Goal: Task Accomplishment & Management: Complete application form

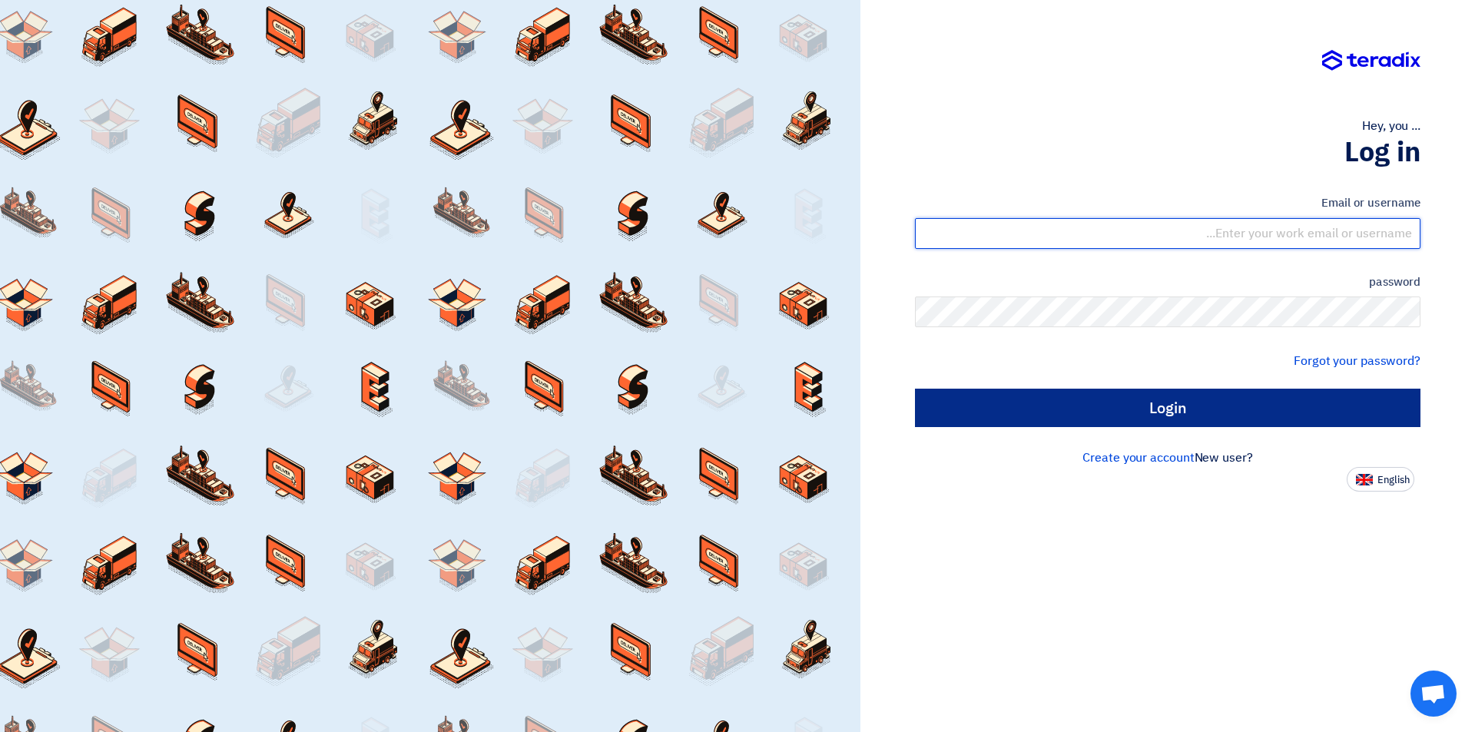
type input "[EMAIL_ADDRESS][DOMAIN_NAME]"
click at [1089, 417] on input "Login" at bounding box center [1167, 408] width 505 height 38
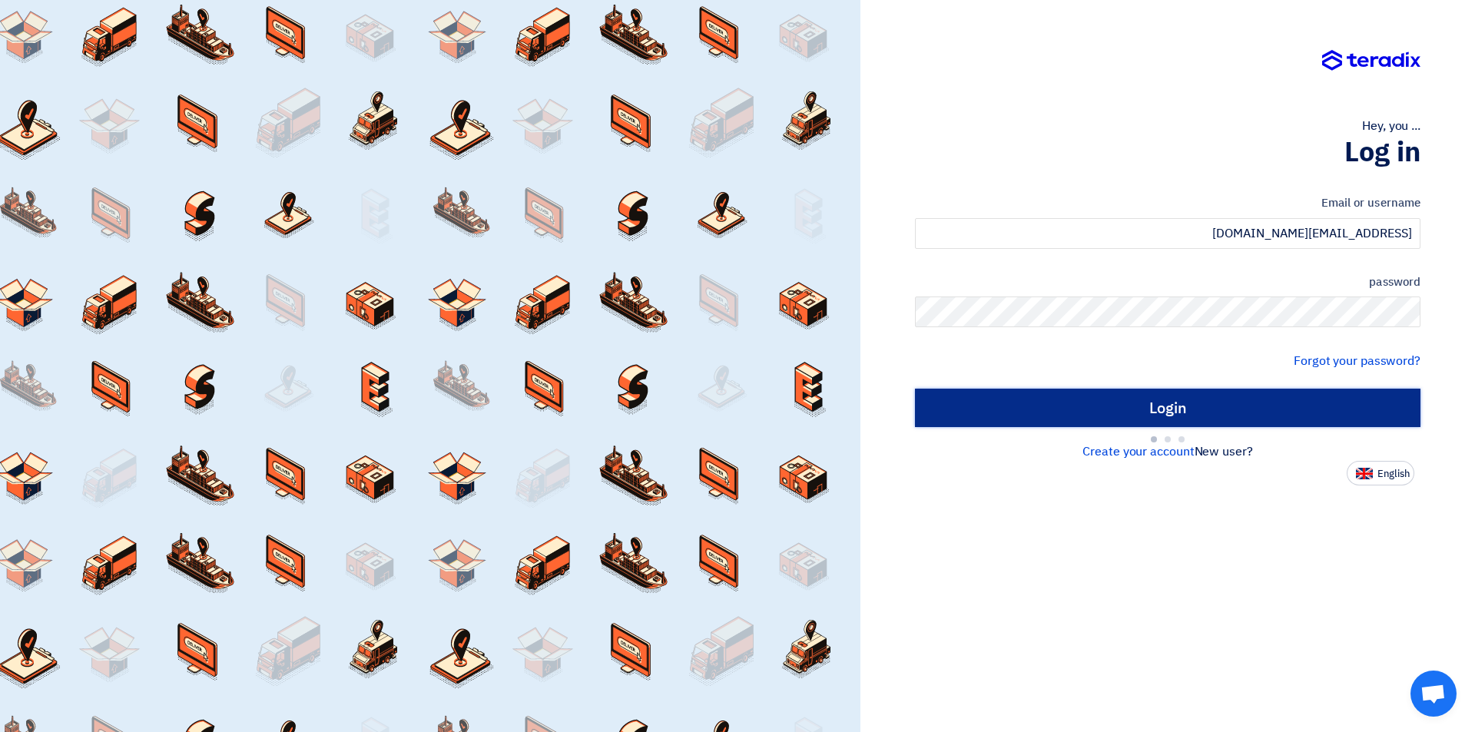
type input "Sign in"
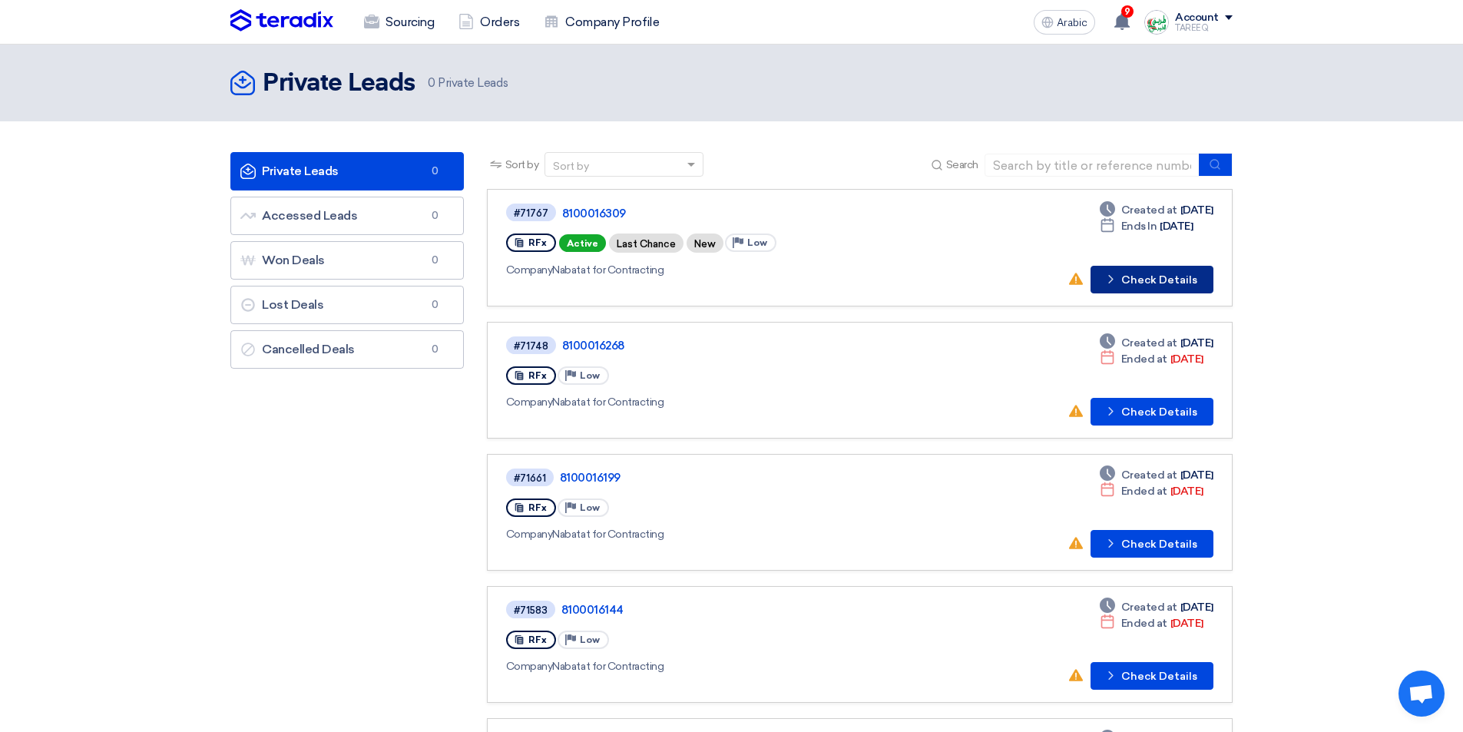
click at [1164, 279] on font "Check Details" at bounding box center [1160, 279] width 76 height 13
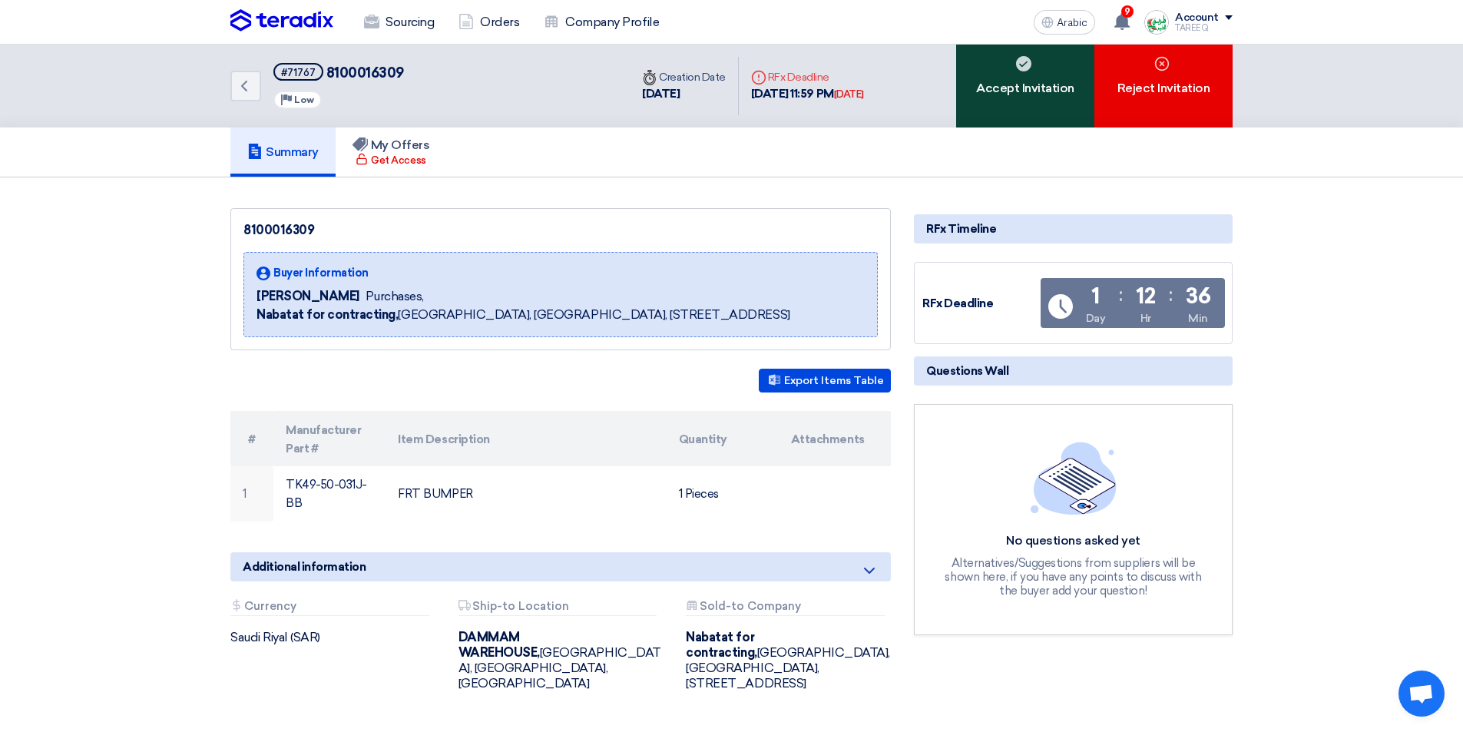
click at [1002, 86] on font "Accept Invitation" at bounding box center [1025, 88] width 98 height 15
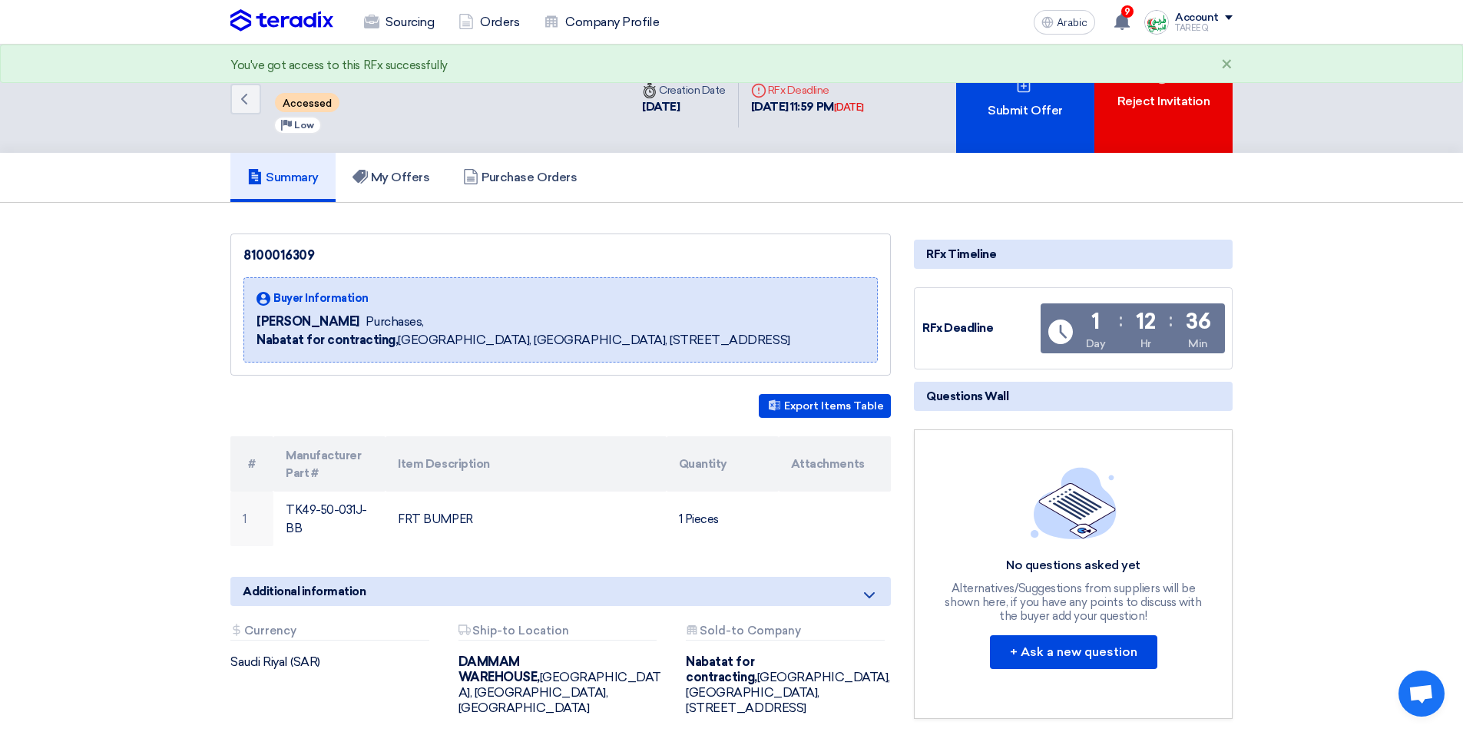
click at [1003, 86] on div "Submit Offer" at bounding box center [1025, 99] width 138 height 108
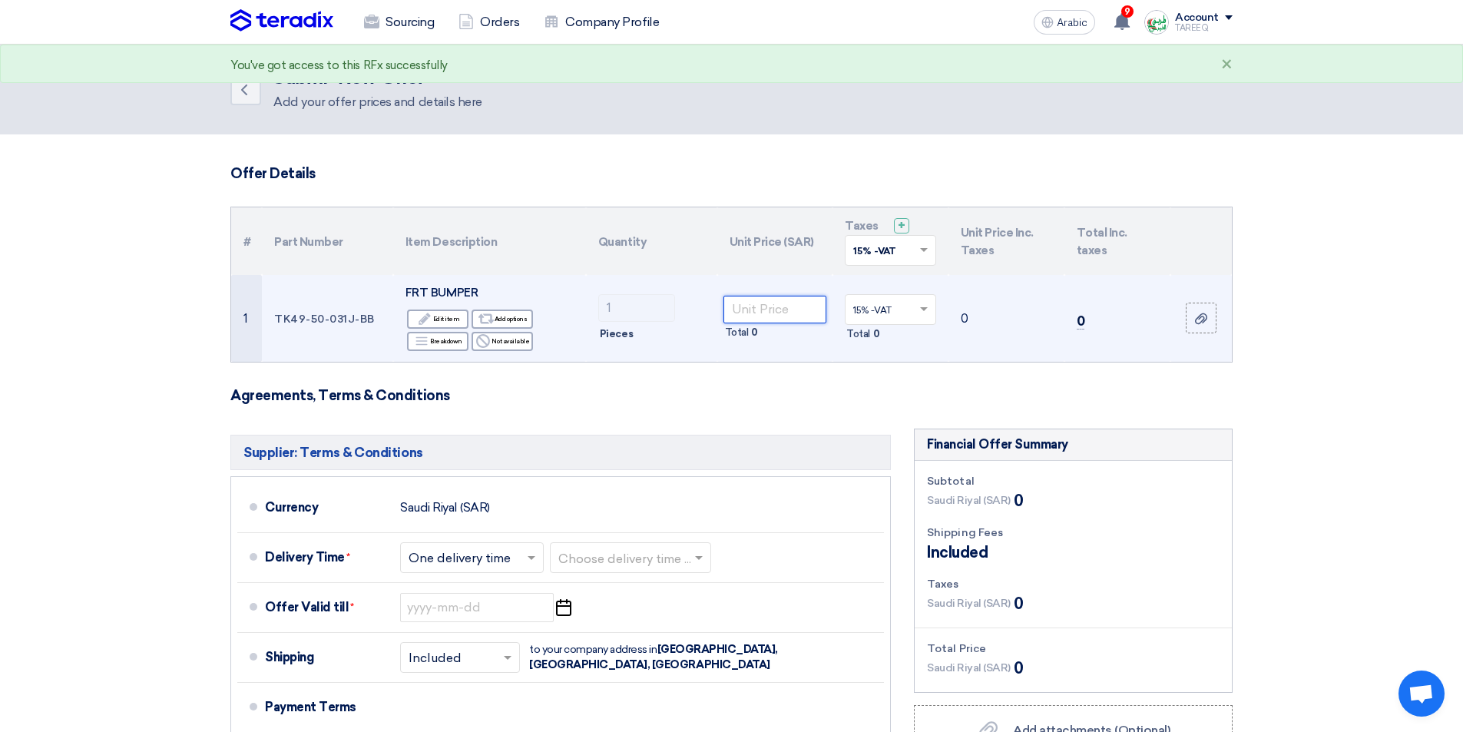
click at [785, 309] on input "number" at bounding box center [776, 310] width 104 height 28
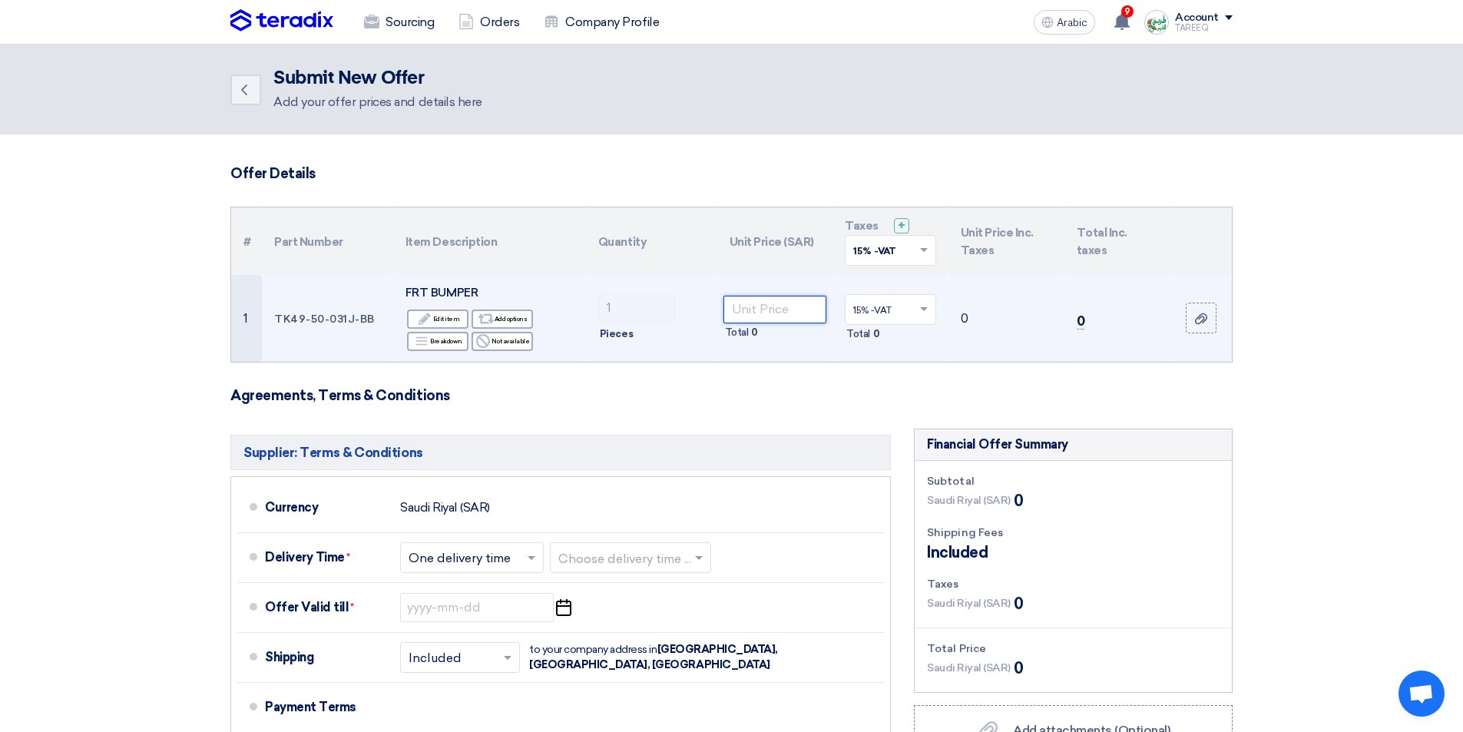
click at [770, 313] on input "number" at bounding box center [776, 310] width 104 height 28
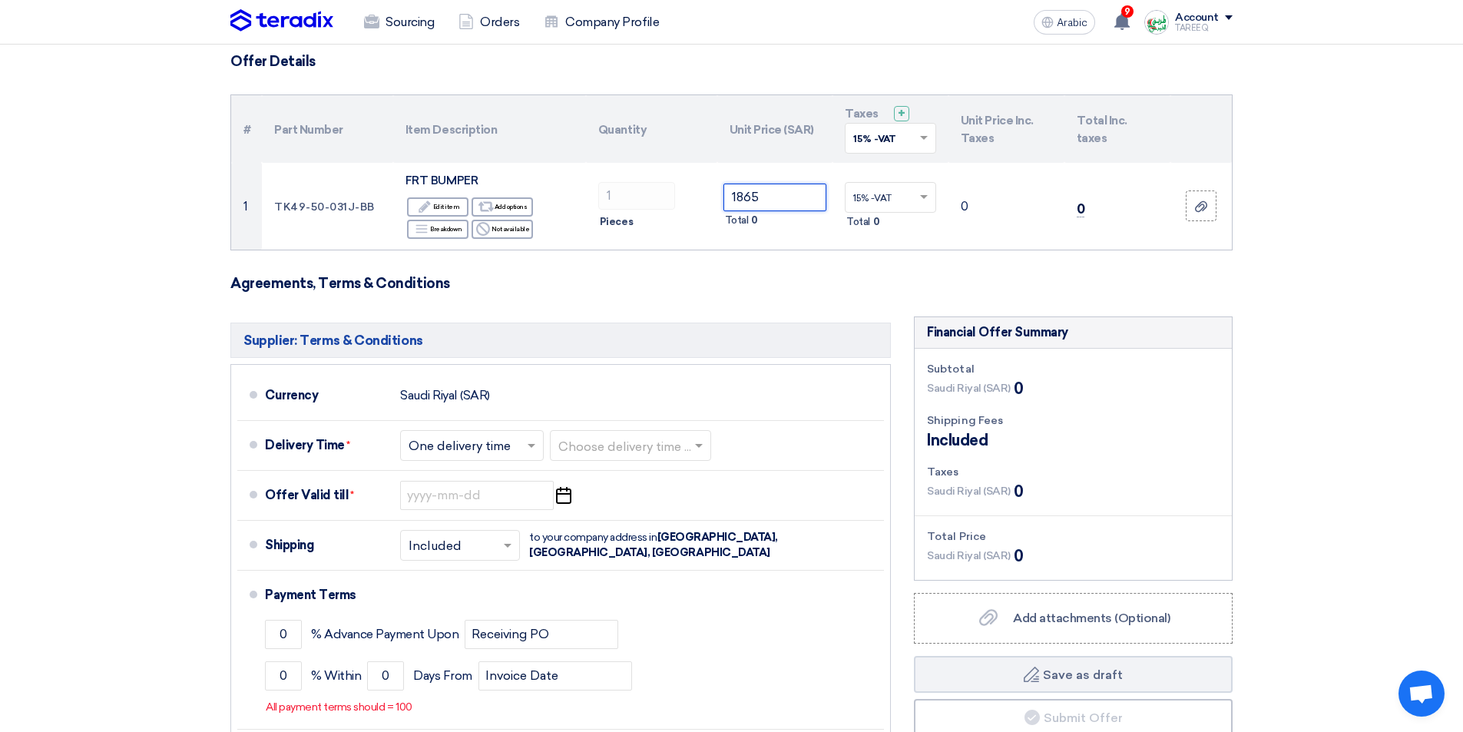
scroll to position [154, 0]
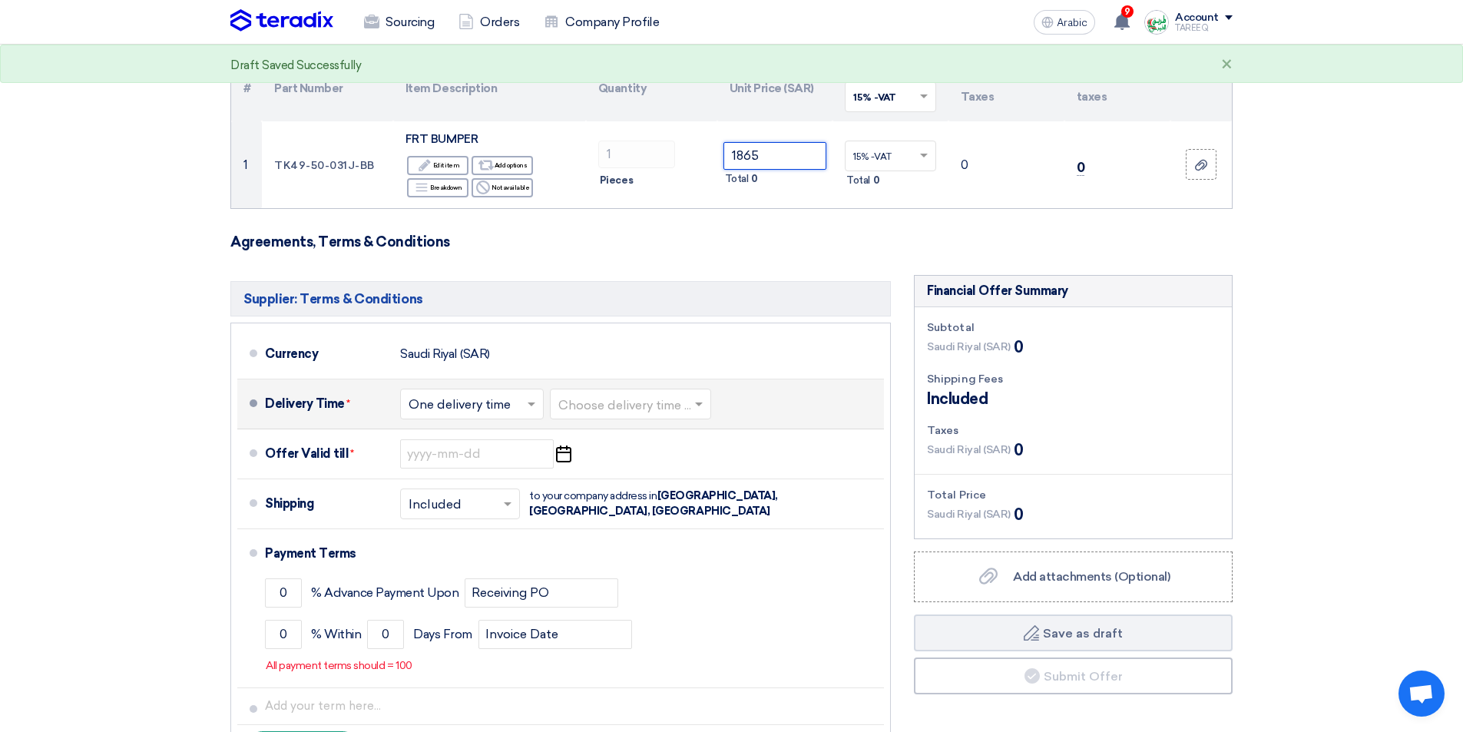
type input "1865"
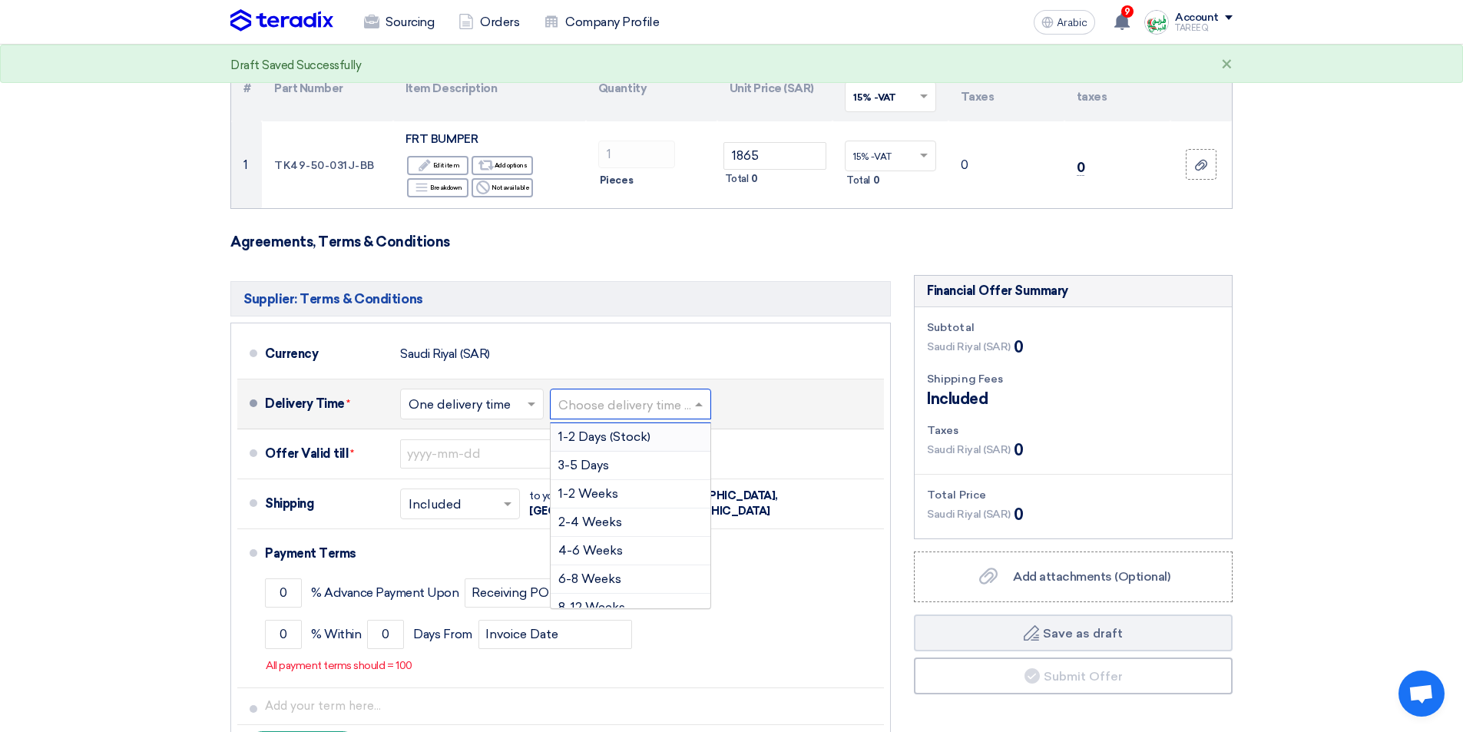
click at [649, 413] on input "text" at bounding box center [631, 405] width 146 height 22
click at [608, 463] on font "3-5 Days" at bounding box center [583, 465] width 51 height 15
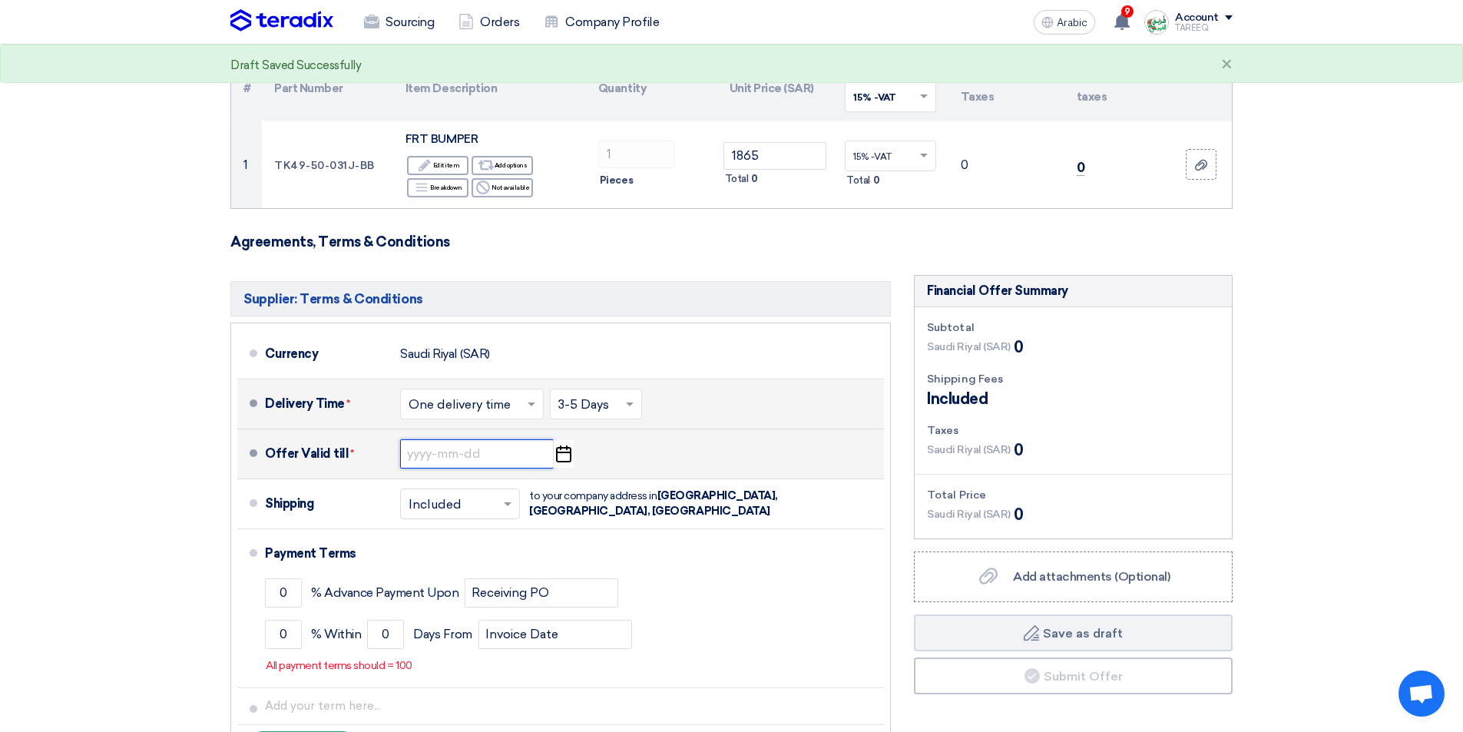
click at [479, 458] on input at bounding box center [477, 453] width 154 height 29
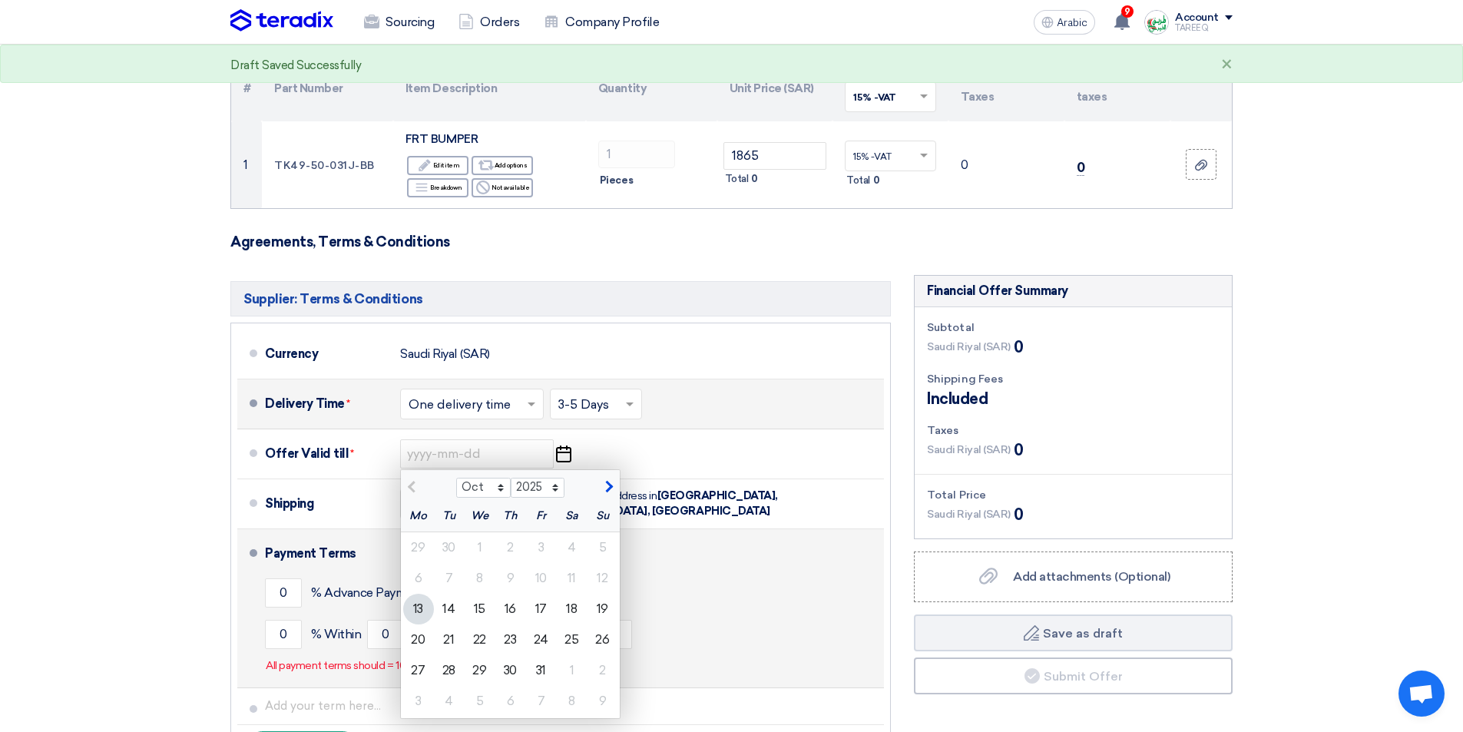
click at [412, 645] on font "20" at bounding box center [418, 639] width 14 height 15
type input "[DATE]"
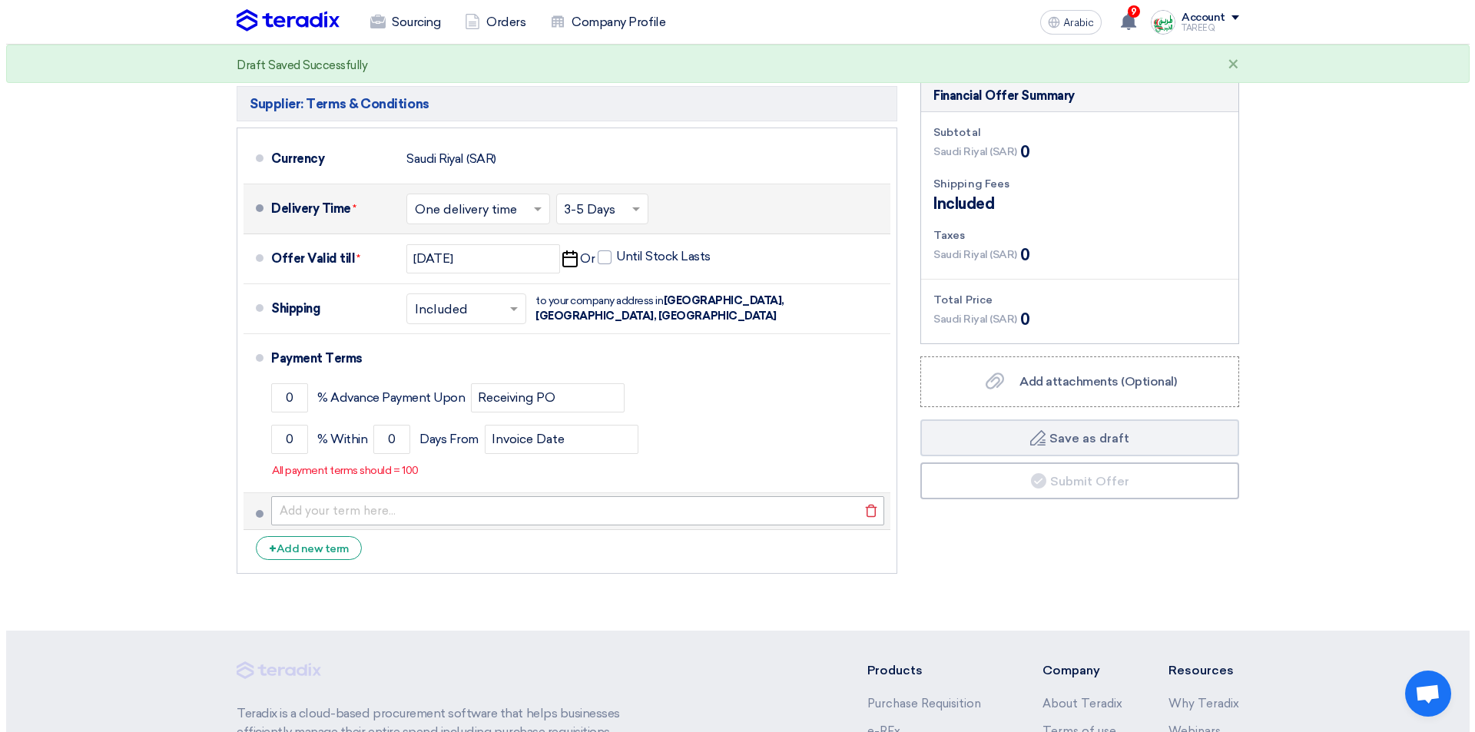
scroll to position [384, 0]
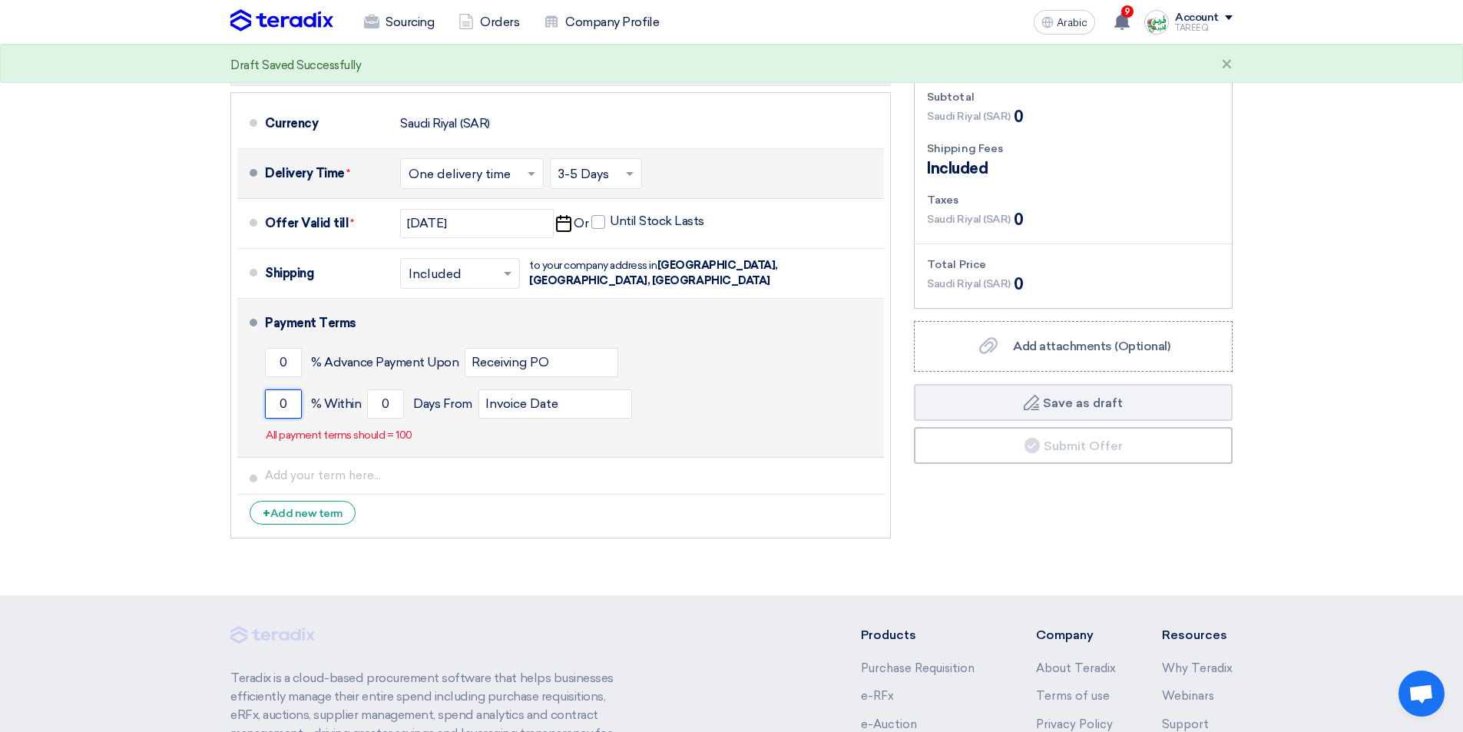
click at [276, 403] on input "0" at bounding box center [283, 403] width 37 height 29
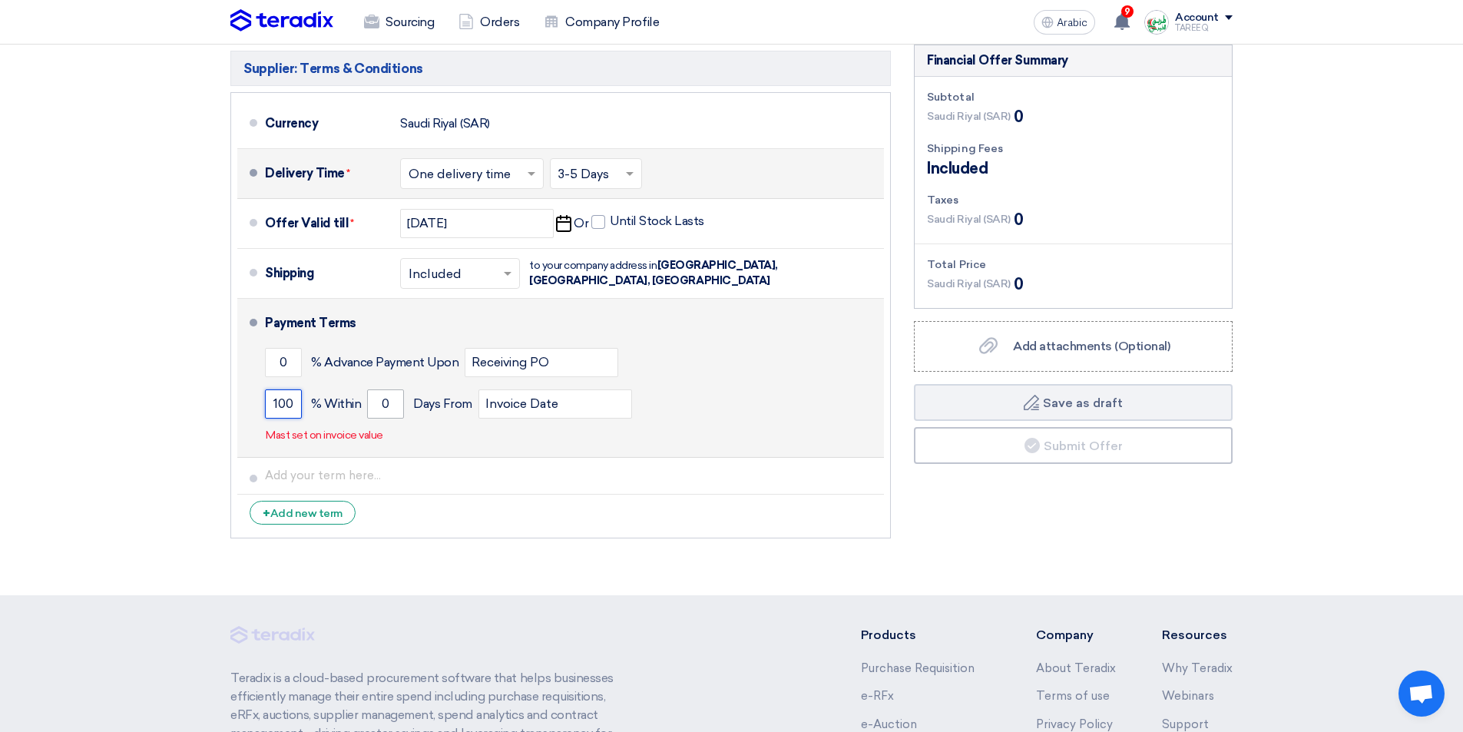
type input "100"
click at [382, 405] on input "0" at bounding box center [385, 403] width 37 height 29
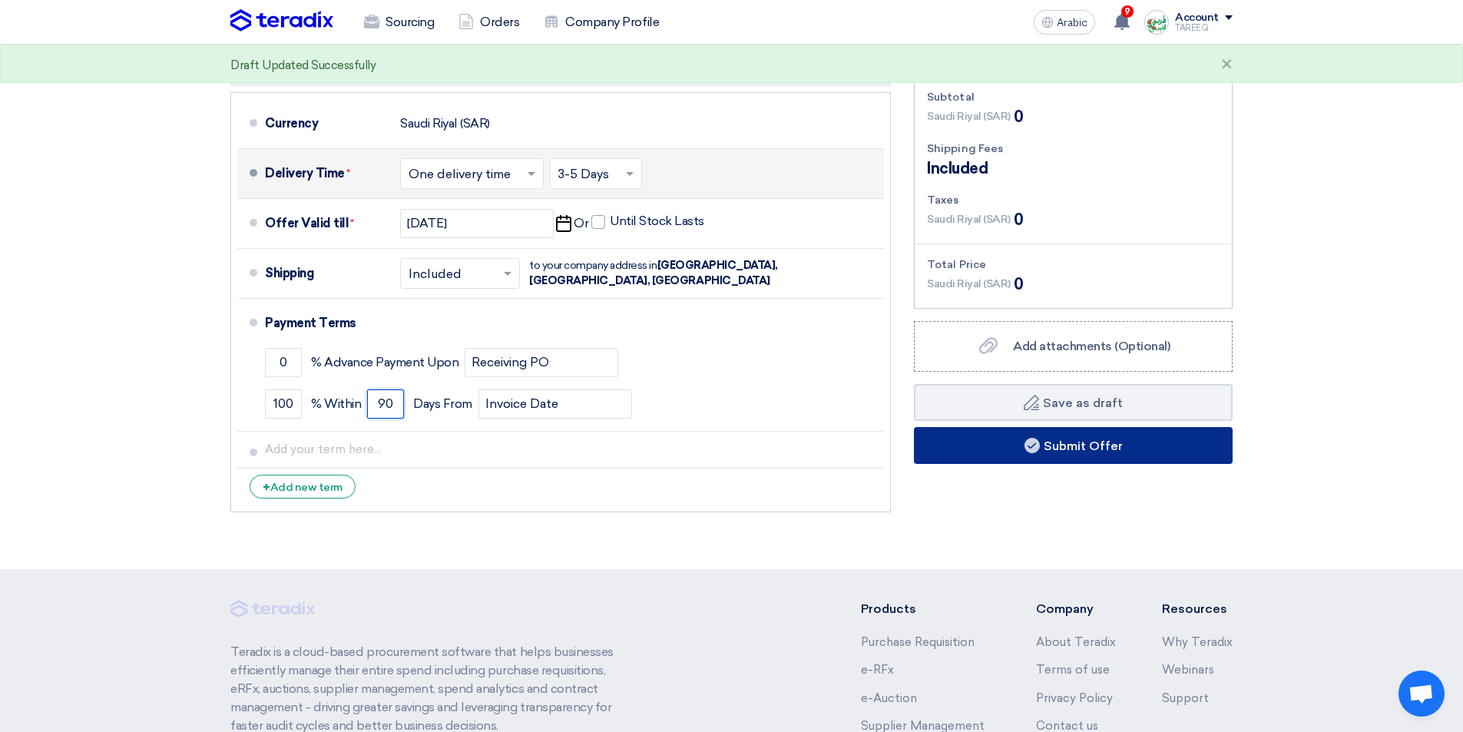
type input "90"
click at [1036, 442] on use at bounding box center [1032, 445] width 15 height 15
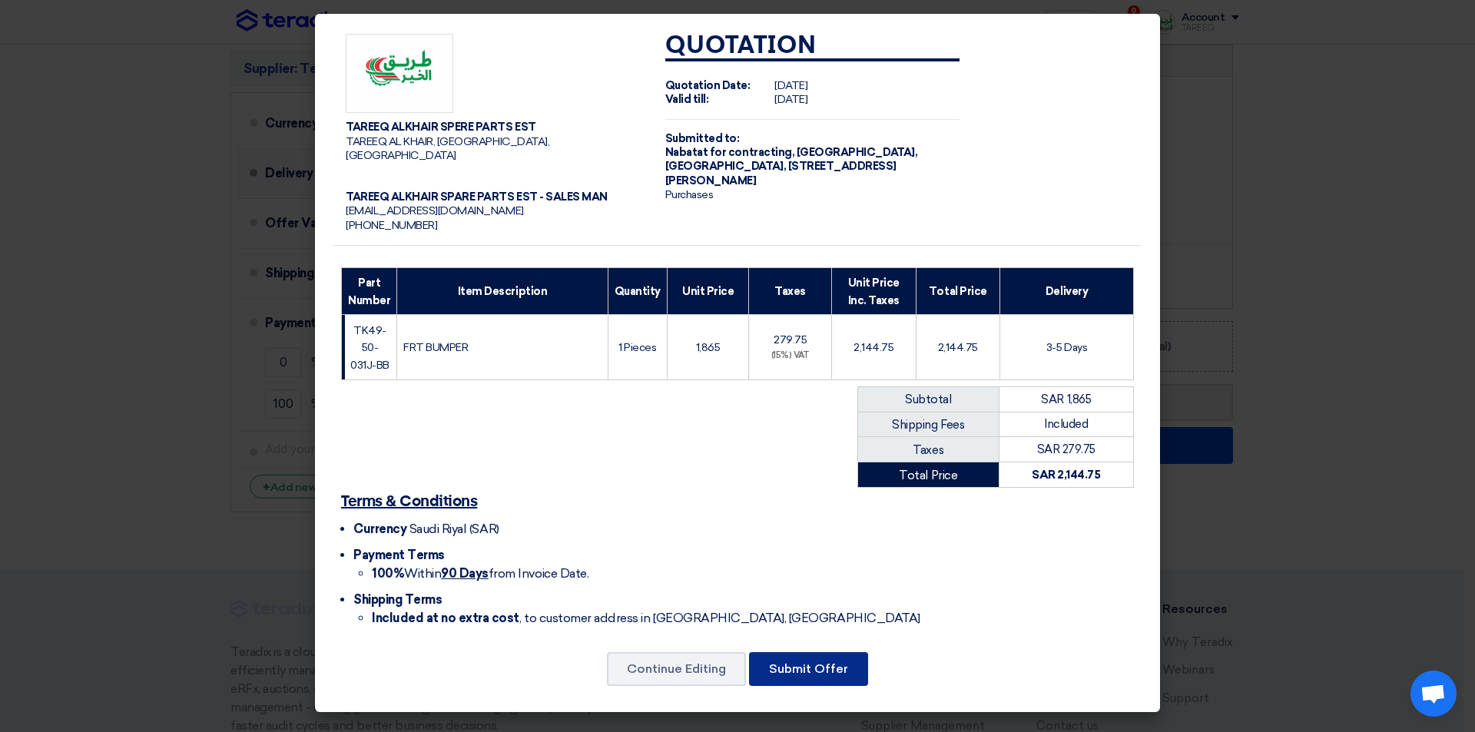
click at [847, 676] on font "Submit Offer" at bounding box center [808, 668] width 79 height 15
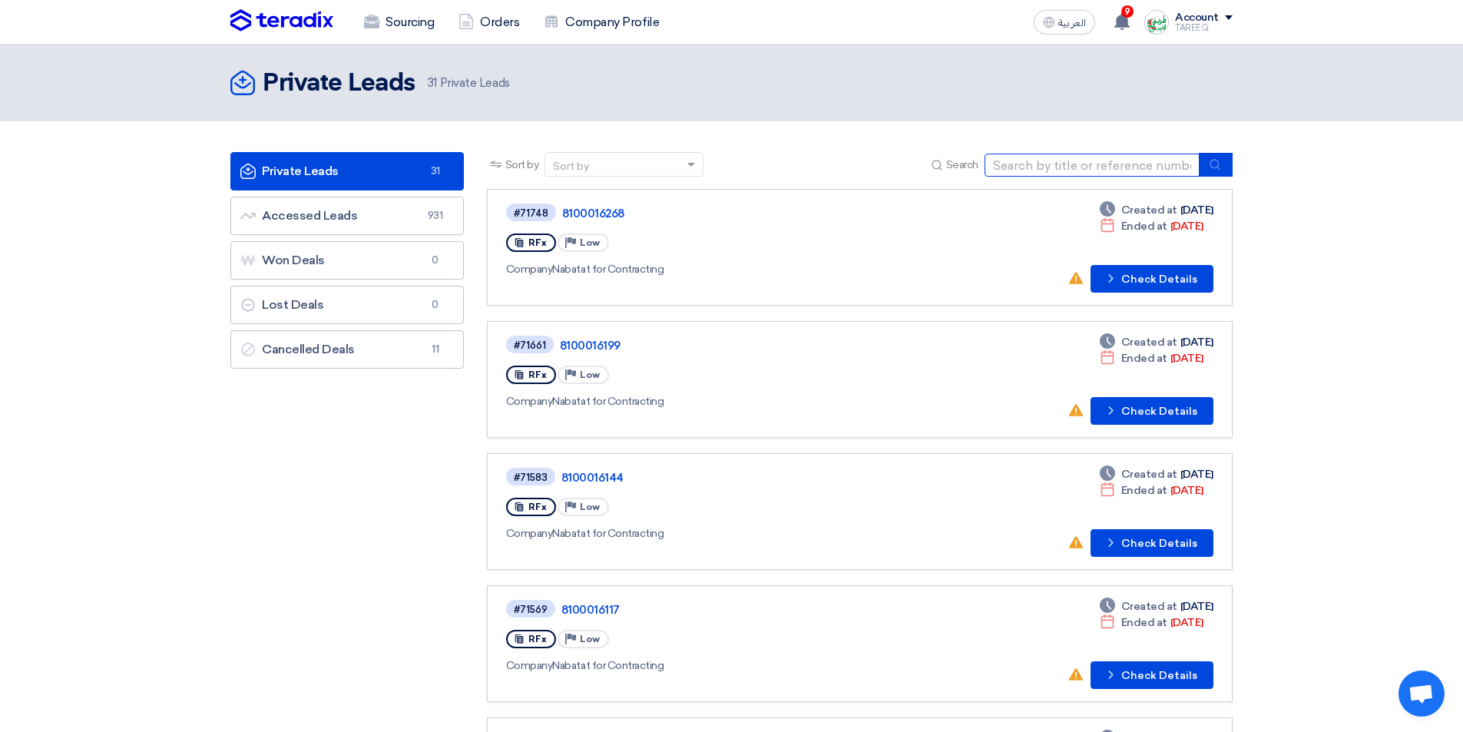
click at [1114, 173] on input at bounding box center [1092, 165] width 215 height 23
type input "71338"
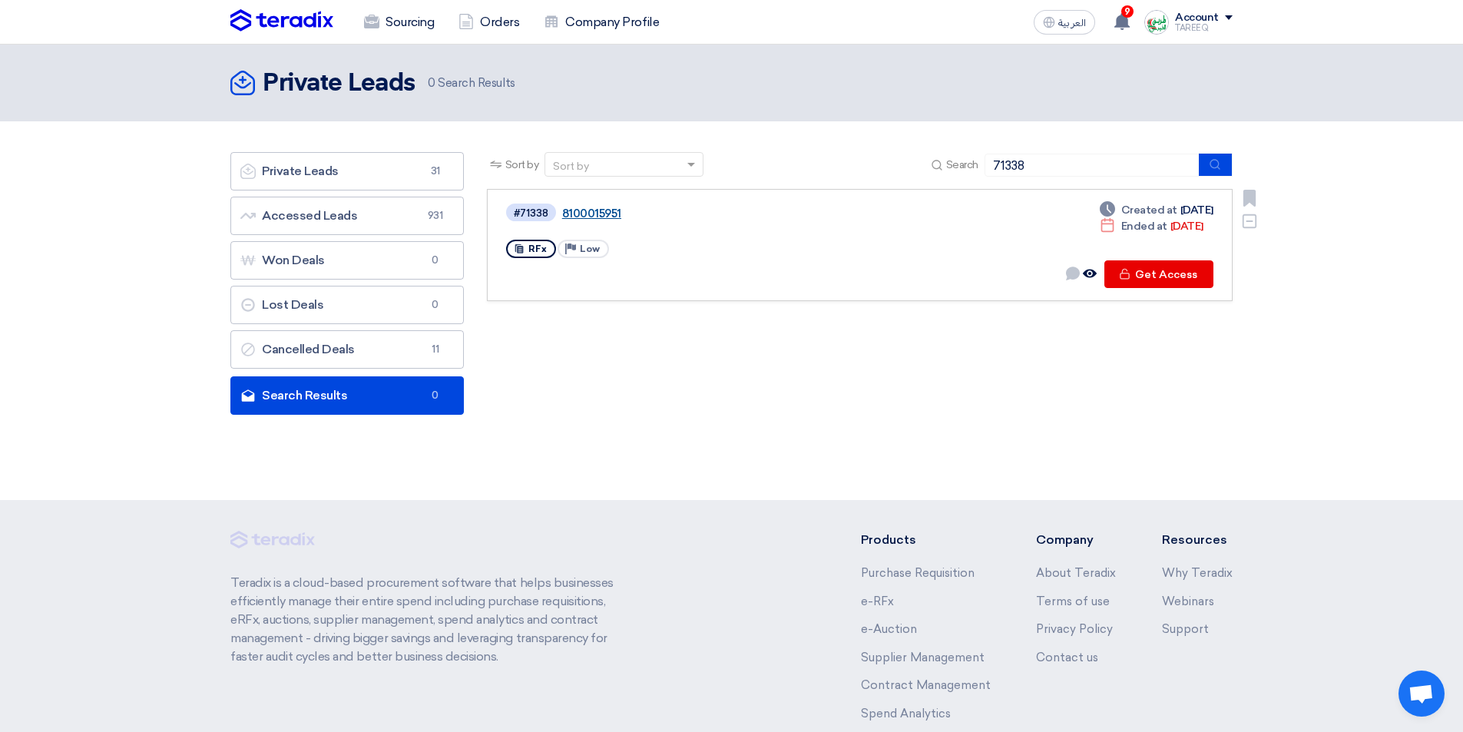
click at [604, 214] on link "8100015951" at bounding box center [754, 214] width 384 height 14
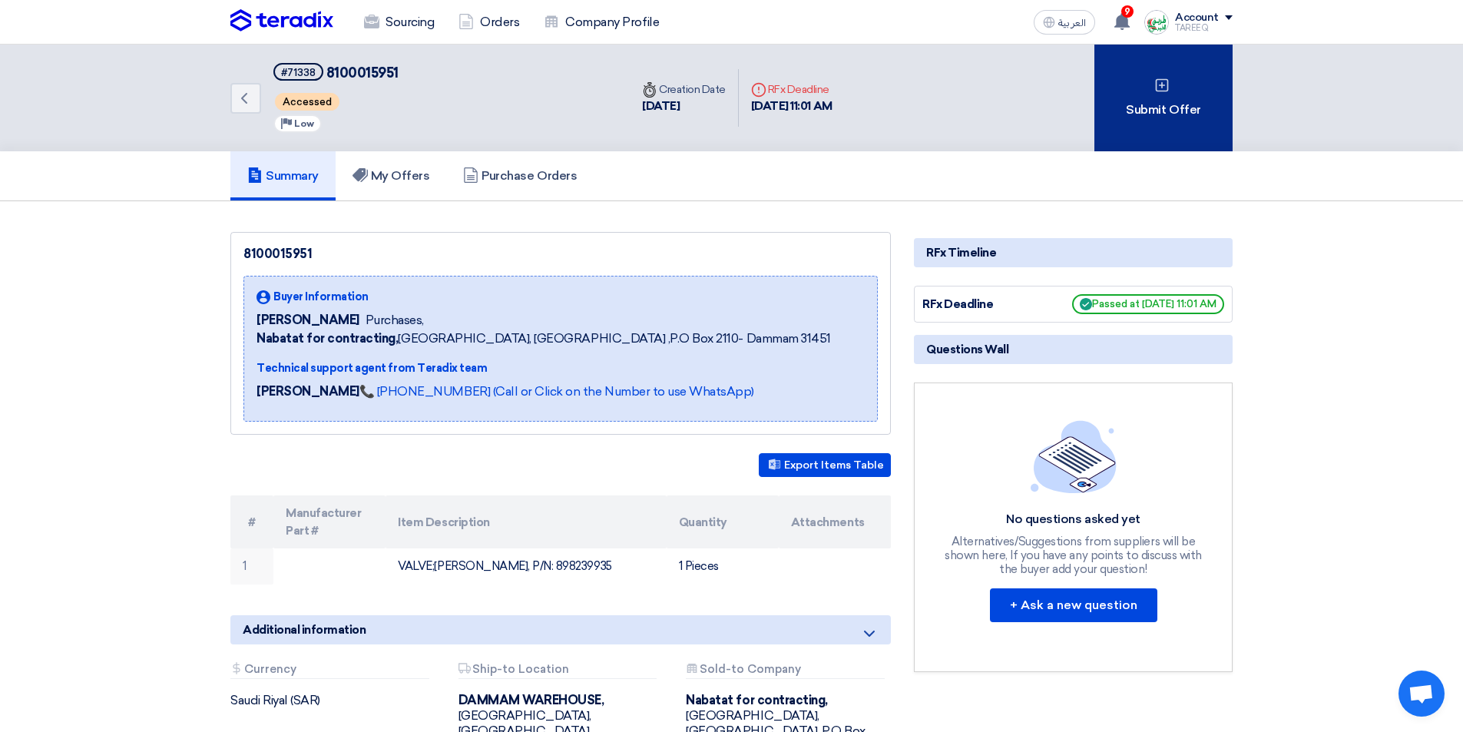
click at [1114, 108] on div "Submit Offer" at bounding box center [1164, 98] width 138 height 107
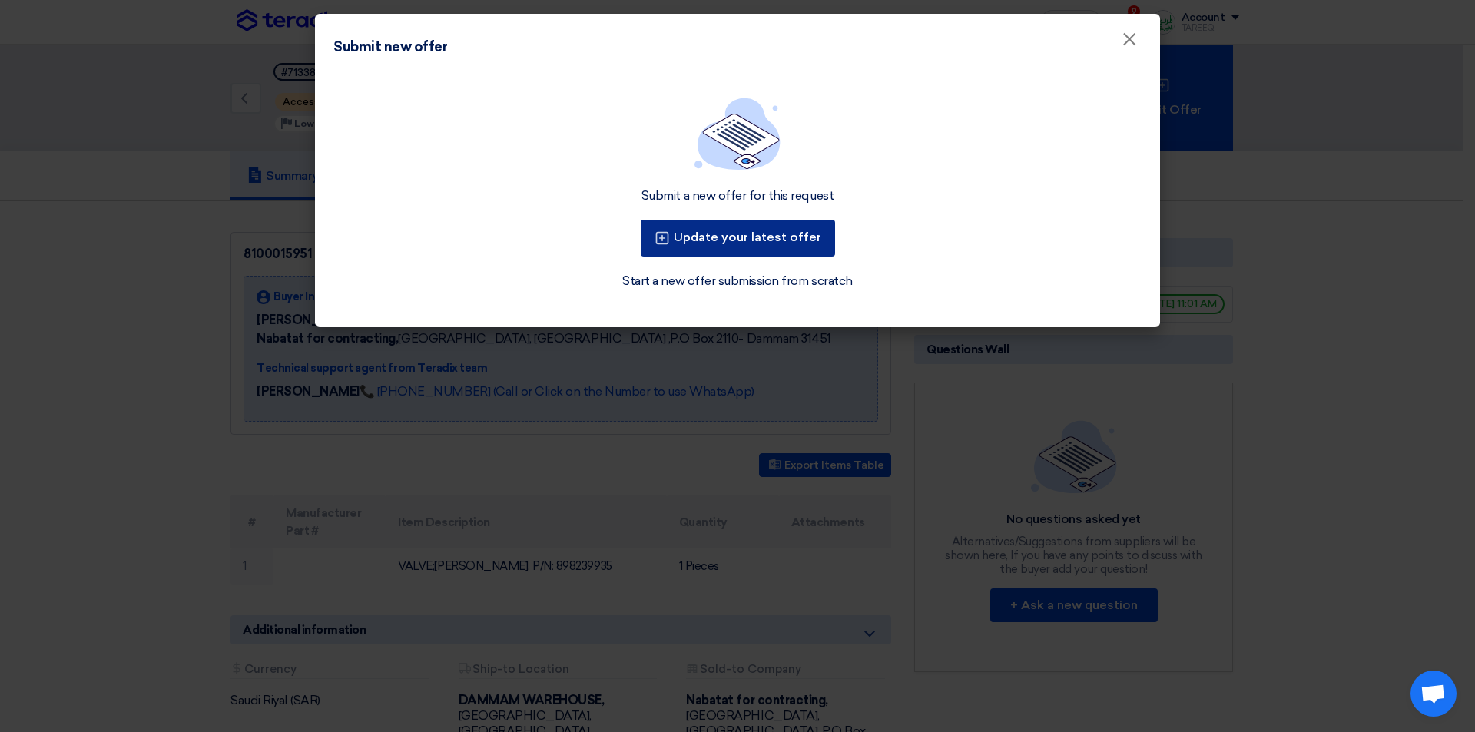
click at [788, 237] on button "Update your latest offer" at bounding box center [738, 238] width 194 height 37
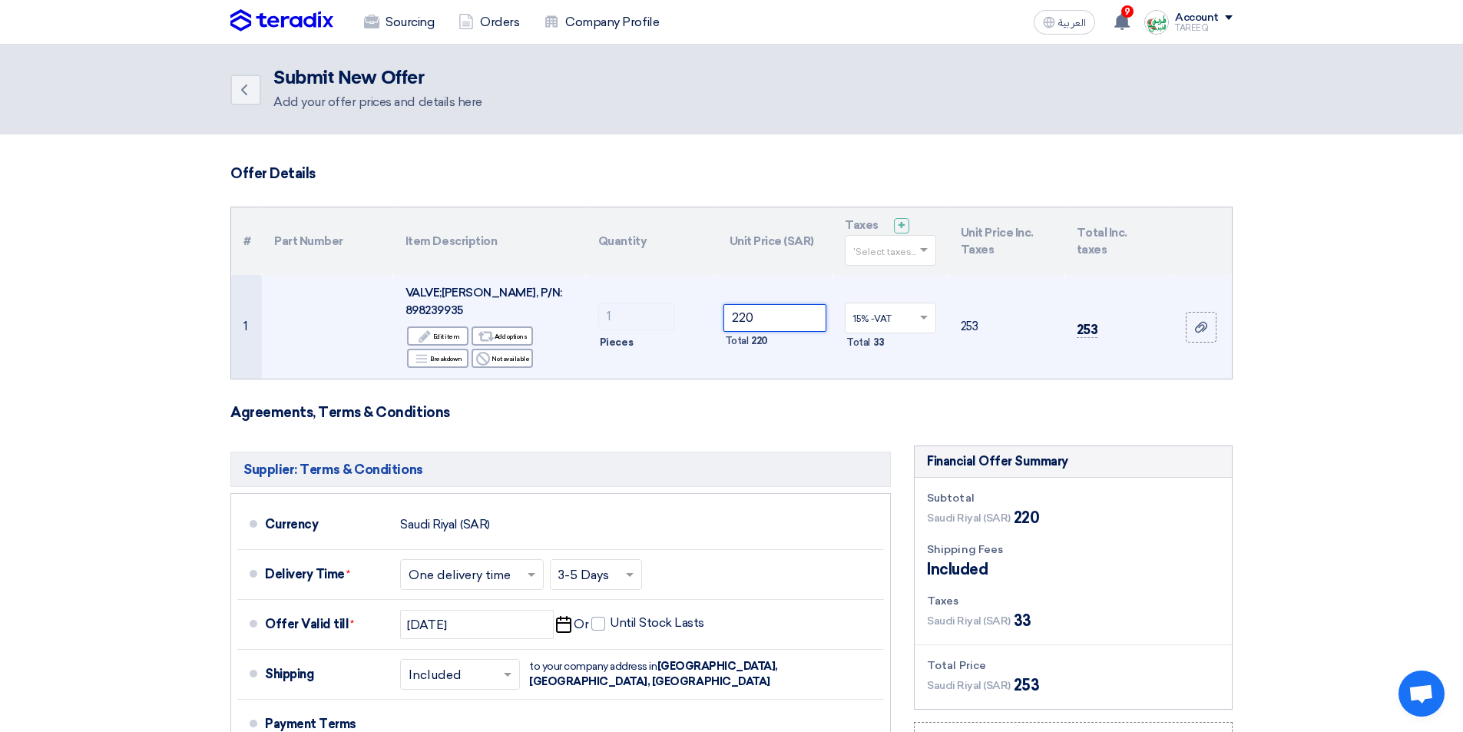
drag, startPoint x: 767, startPoint y: 313, endPoint x: 562, endPoint y: 330, distance: 205.9
click at [584, 329] on tr "1 VALVE;EVRV, P/N: 898239935 Edit Edit item Alternative Add options Breakdown R…" at bounding box center [731, 327] width 1001 height 104
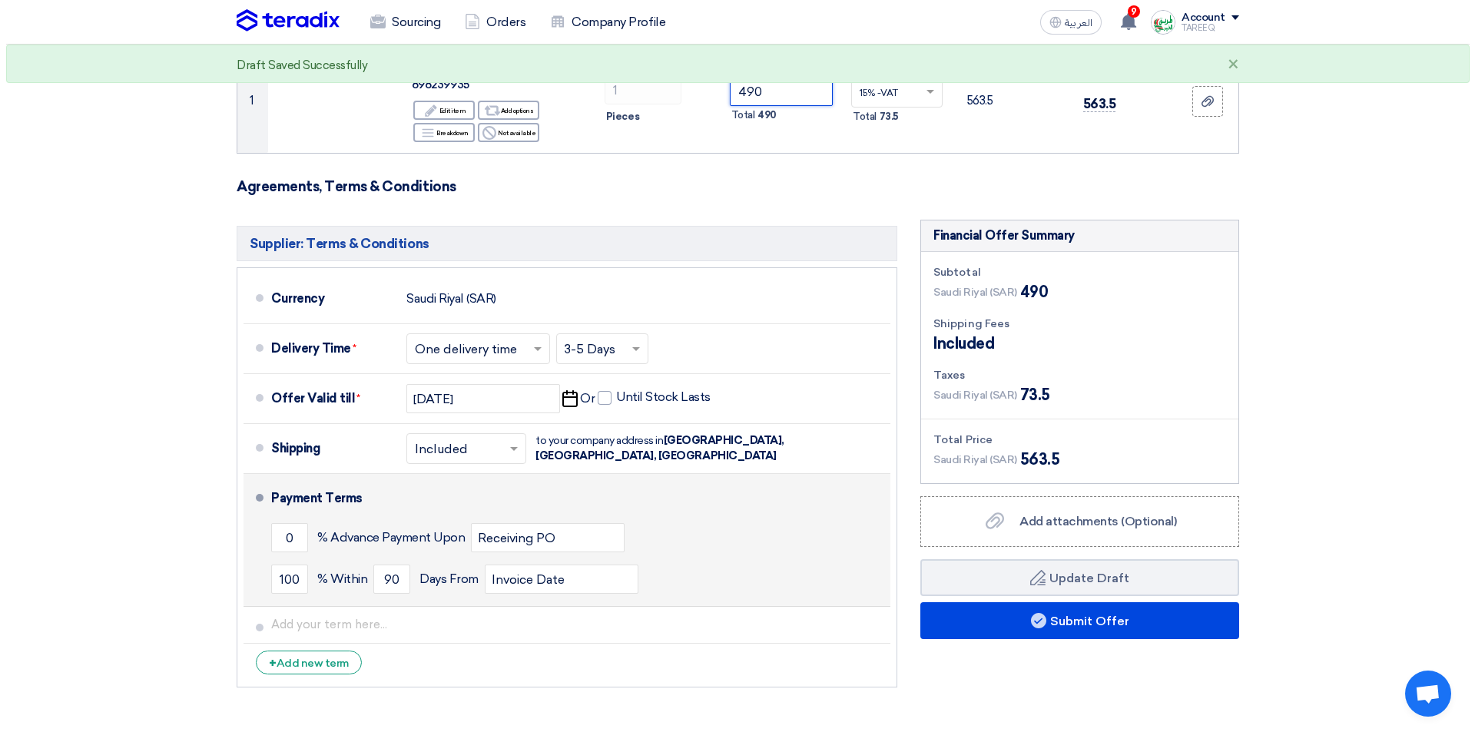
scroll to position [230, 0]
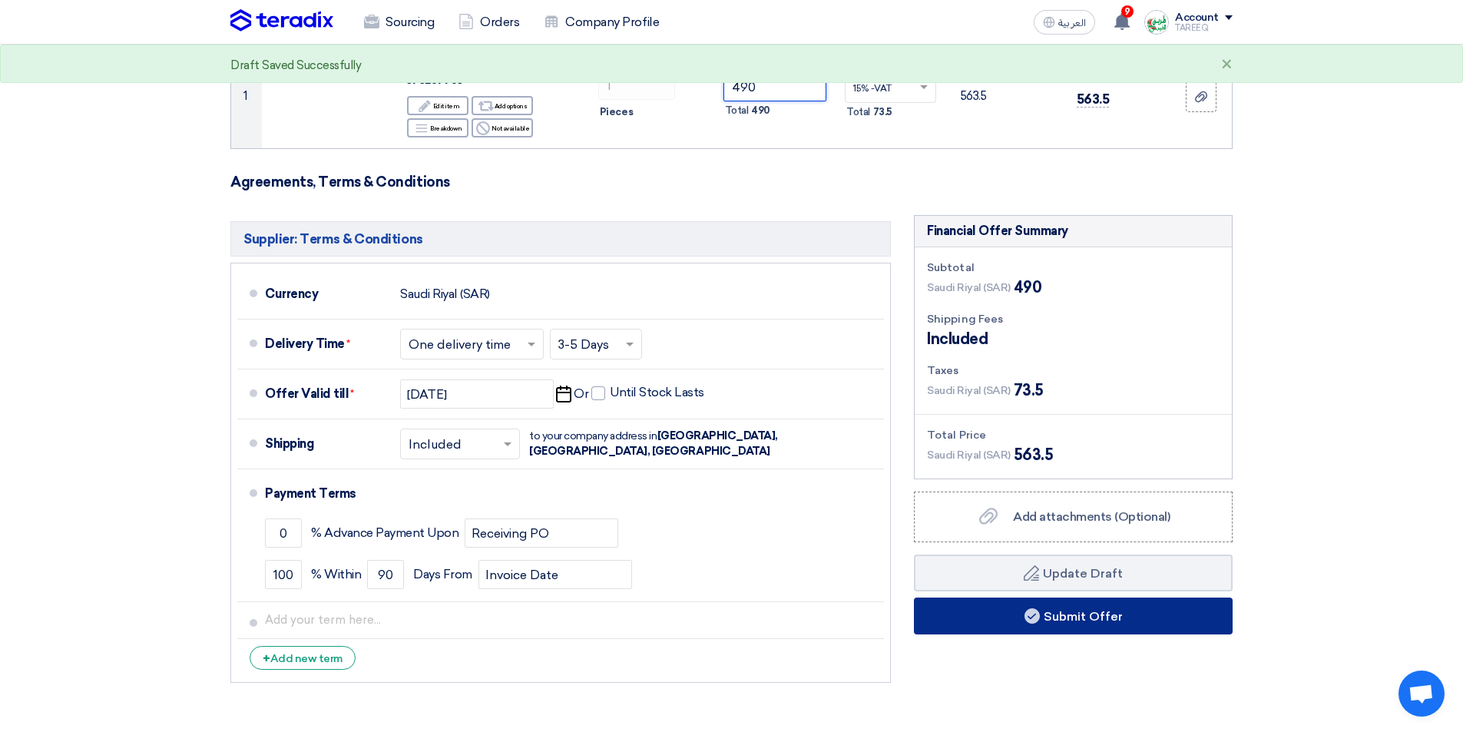
type input "490"
click at [1019, 602] on button "Submit Offer" at bounding box center [1073, 616] width 319 height 37
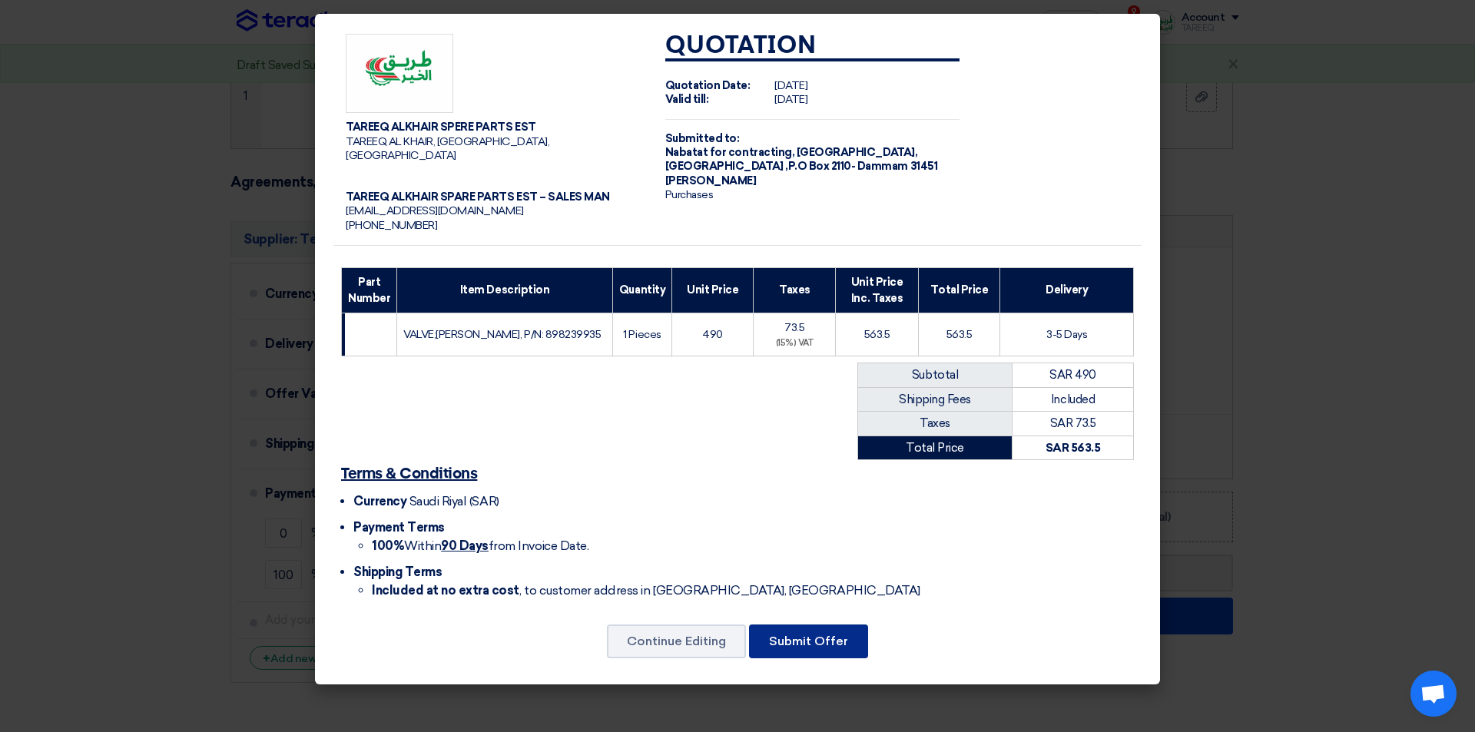
click at [837, 625] on button "Submit Offer" at bounding box center [808, 642] width 119 height 34
click at [828, 635] on button "Submit Offer" at bounding box center [808, 642] width 119 height 34
